Goal: Task Accomplishment & Management: Use online tool/utility

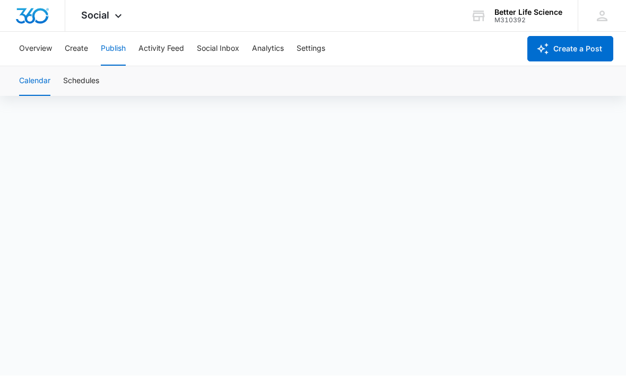
scroll to position [8, 0]
click at [152, 59] on button "Activity Feed" at bounding box center [161, 49] width 46 height 34
click at [119, 57] on button "Publish" at bounding box center [113, 49] width 25 height 34
click at [492, 94] on div "Calendar Schedules" at bounding box center [313, 81] width 600 height 30
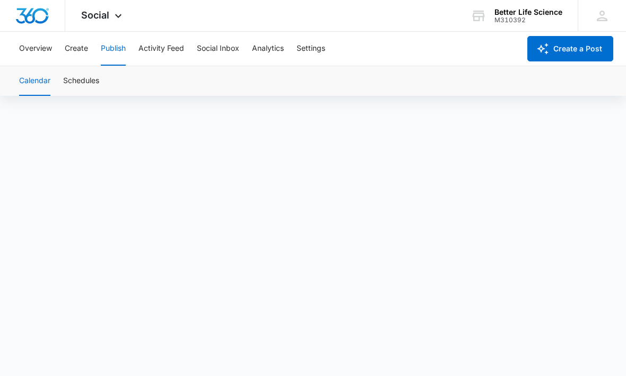
click at [494, 95] on div "Calendar Schedules" at bounding box center [313, 81] width 600 height 30
click at [74, 51] on button "Create" at bounding box center [76, 49] width 23 height 34
click at [121, 75] on button "Approvals" at bounding box center [104, 81] width 36 height 30
click at [113, 76] on button "Approvals" at bounding box center [104, 81] width 36 height 30
click at [120, 84] on button "Approvals" at bounding box center [104, 81] width 36 height 30
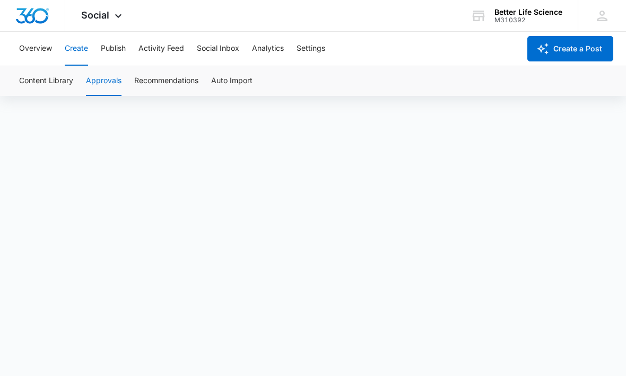
click at [110, 77] on button "Approvals" at bounding box center [104, 81] width 36 height 30
click at [110, 78] on button "Approvals" at bounding box center [104, 81] width 36 height 30
click at [118, 76] on button "Approvals" at bounding box center [104, 81] width 36 height 30
click at [109, 74] on button "Approvals" at bounding box center [104, 81] width 36 height 30
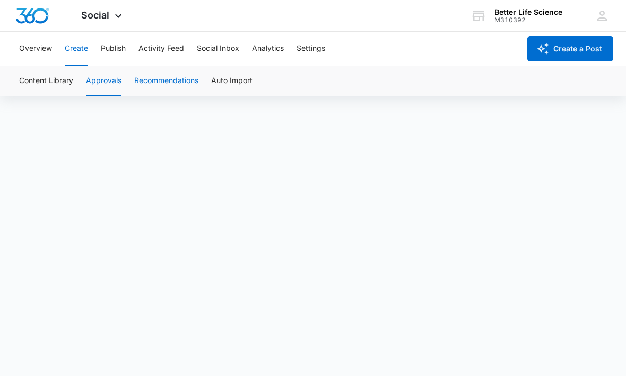
click at [174, 76] on button "Recommendations" at bounding box center [166, 81] width 64 height 30
click at [120, 71] on button "Approvals" at bounding box center [104, 81] width 36 height 30
click at [52, 76] on button "Content Library" at bounding box center [46, 81] width 54 height 30
click at [118, 52] on button "Publish" at bounding box center [113, 49] width 25 height 34
click at [99, 73] on button "Schedules" at bounding box center [81, 81] width 36 height 30
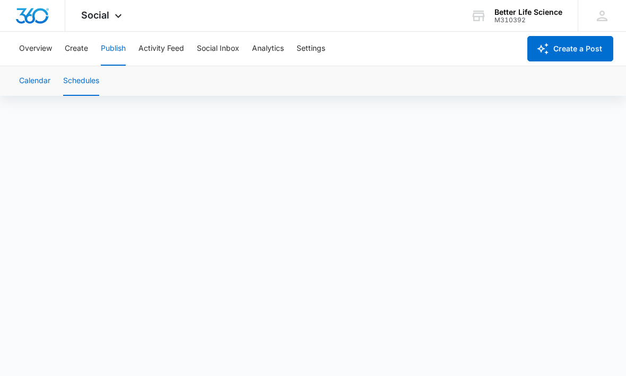
click at [38, 78] on button "Calendar" at bounding box center [34, 81] width 31 height 30
click at [81, 46] on button "Create" at bounding box center [76, 49] width 23 height 34
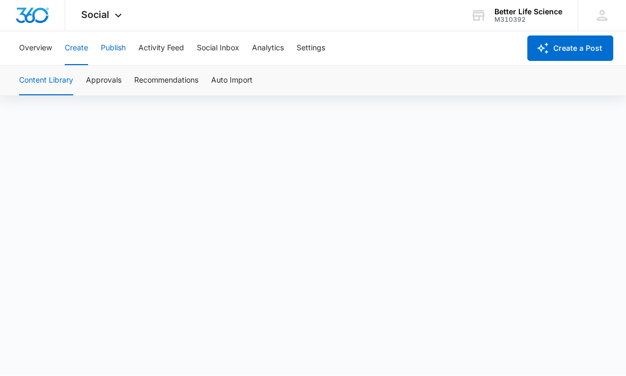
click at [120, 45] on button "Publish" at bounding box center [113, 49] width 25 height 34
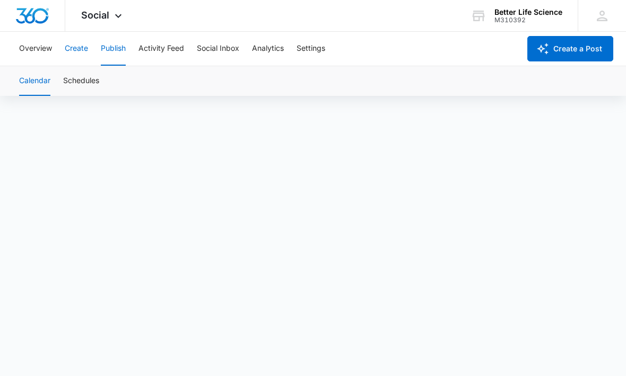
click at [84, 45] on button "Create" at bounding box center [76, 49] width 23 height 34
click at [174, 77] on button "Recommendations" at bounding box center [166, 81] width 64 height 30
click at [103, 90] on button "Approvals" at bounding box center [104, 81] width 36 height 30
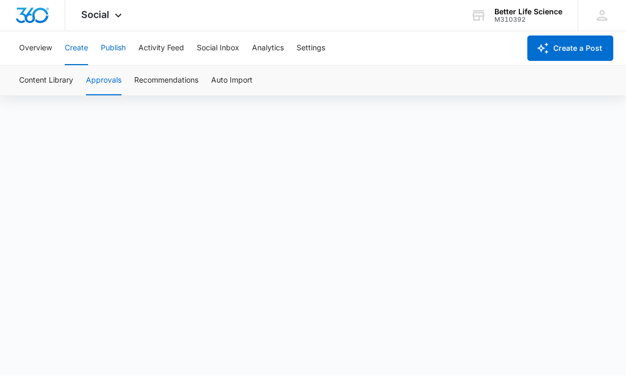
click at [125, 45] on button "Publish" at bounding box center [113, 49] width 25 height 34
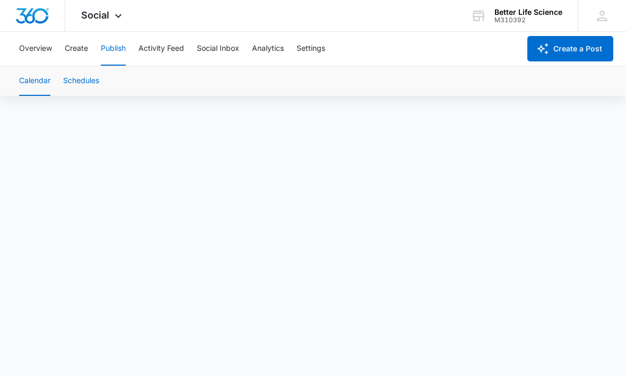
click at [80, 95] on button "Schedules" at bounding box center [81, 81] width 36 height 30
click at [84, 83] on button "Schedules" at bounding box center [81, 81] width 36 height 30
click at [78, 62] on button "Create" at bounding box center [76, 49] width 23 height 34
